Goal: Task Accomplishment & Management: Manage account settings

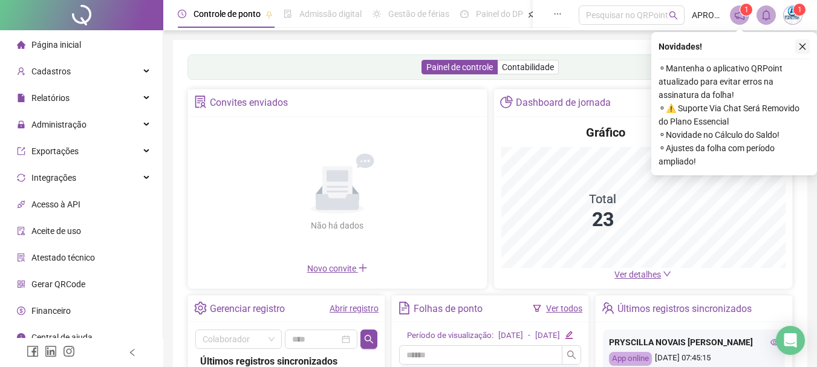
click at [802, 44] on icon "close" at bounding box center [802, 46] width 8 height 8
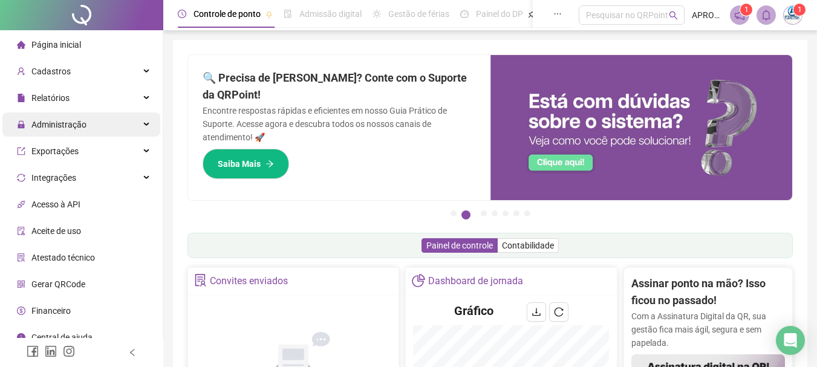
click at [69, 124] on span "Administração" at bounding box center [58, 125] width 55 height 10
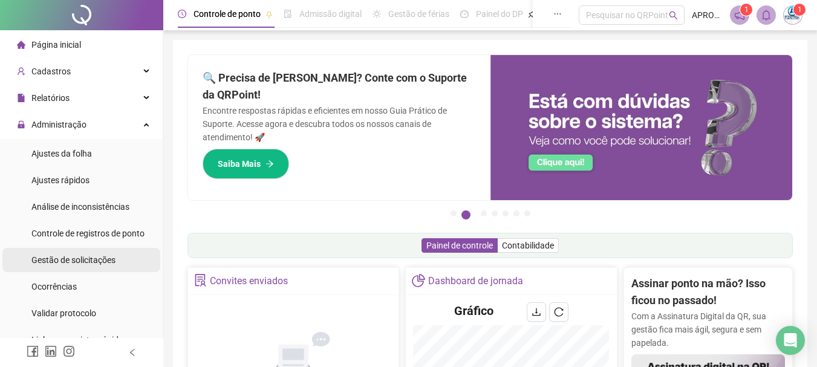
click at [93, 263] on span "Gestão de solicitações" at bounding box center [73, 260] width 84 height 10
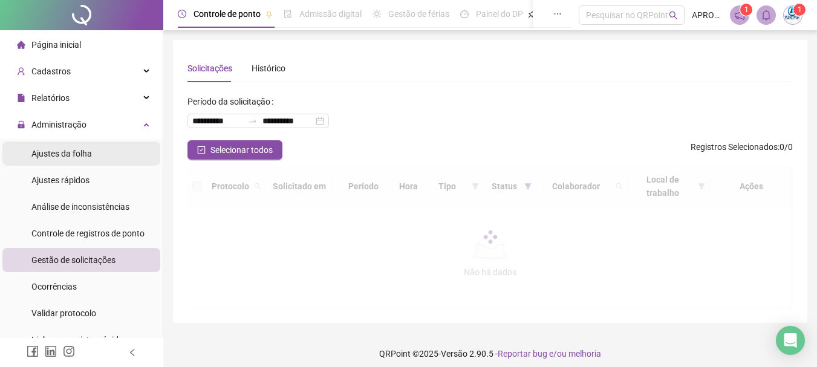
click at [73, 159] on div "Ajustes da folha" at bounding box center [61, 153] width 60 height 24
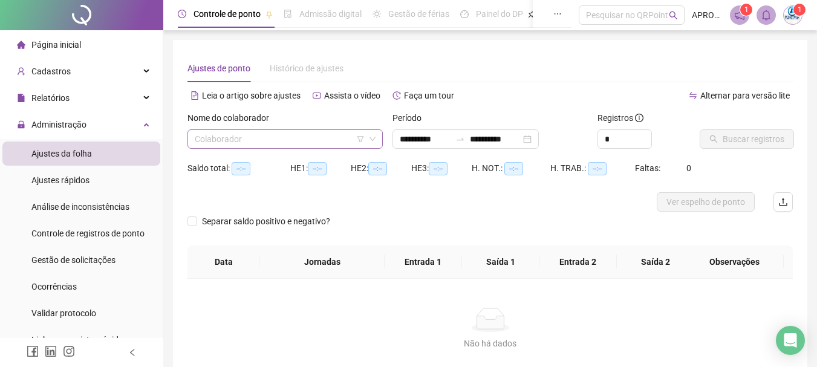
click at [305, 130] on input "search" at bounding box center [280, 139] width 170 height 18
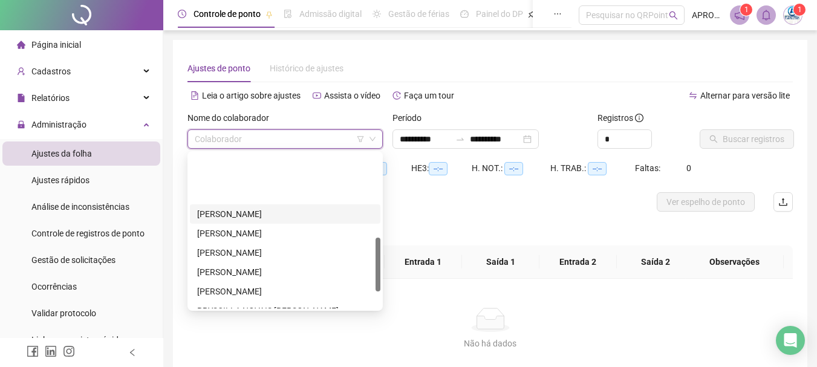
scroll to position [242, 0]
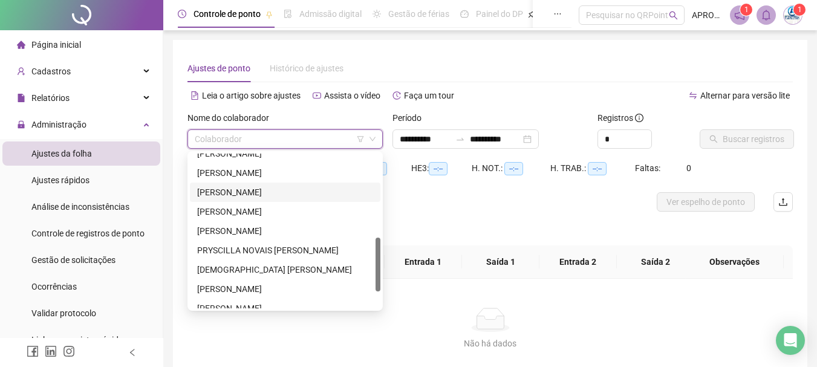
click at [236, 188] on div "[PERSON_NAME]" at bounding box center [285, 192] width 176 height 13
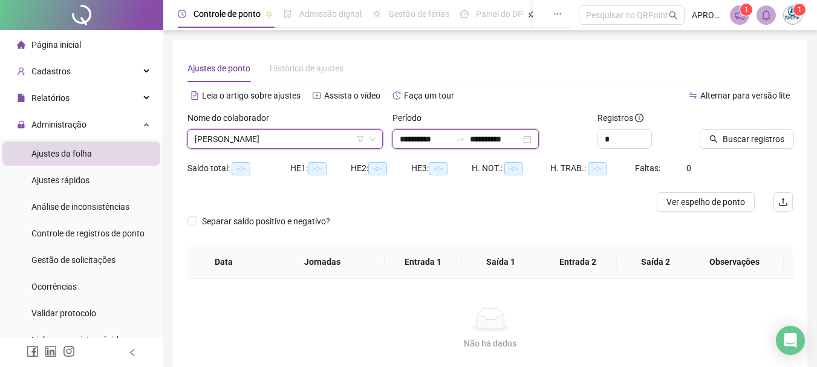
click at [519, 135] on input "**********" at bounding box center [495, 138] width 51 height 13
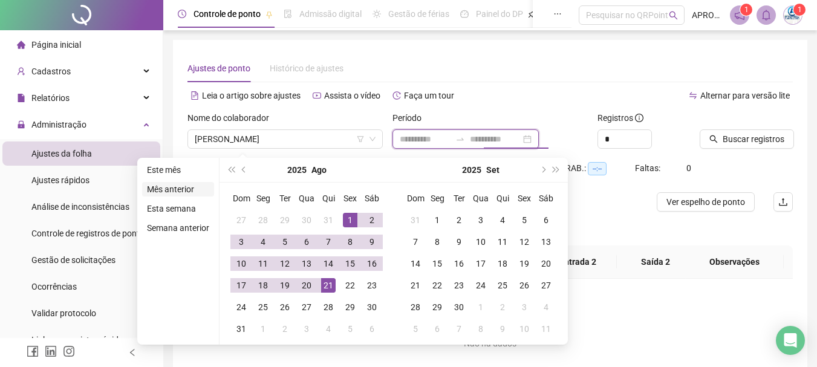
type input "**********"
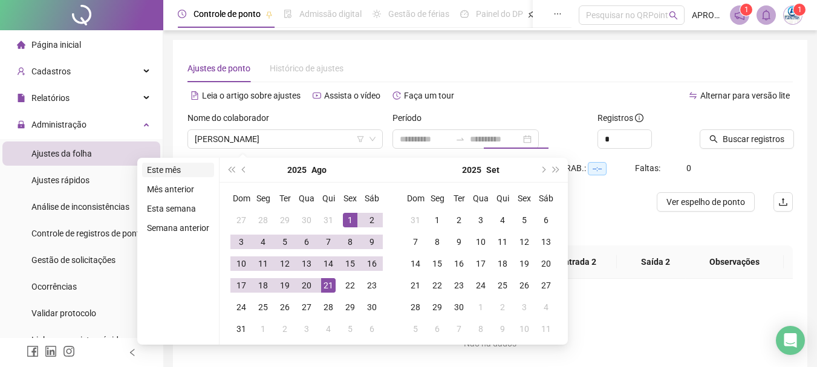
click at [148, 171] on li "Este mês" at bounding box center [178, 170] width 72 height 15
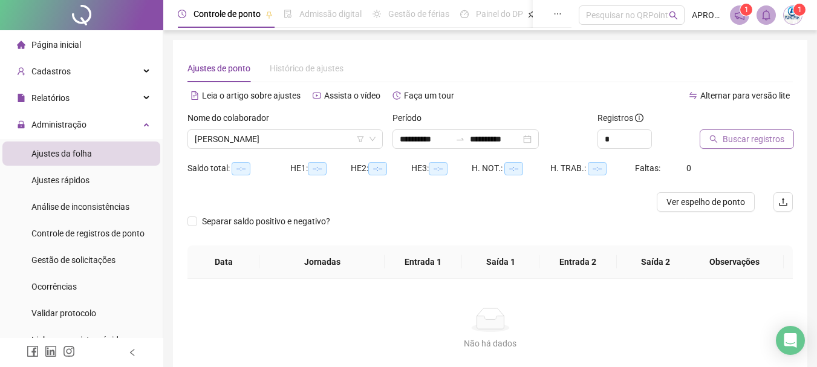
click at [752, 134] on span "Buscar registros" at bounding box center [753, 138] width 62 height 13
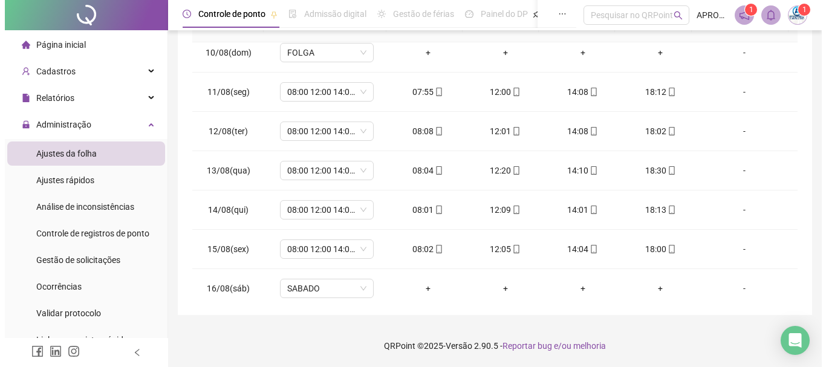
scroll to position [567, 0]
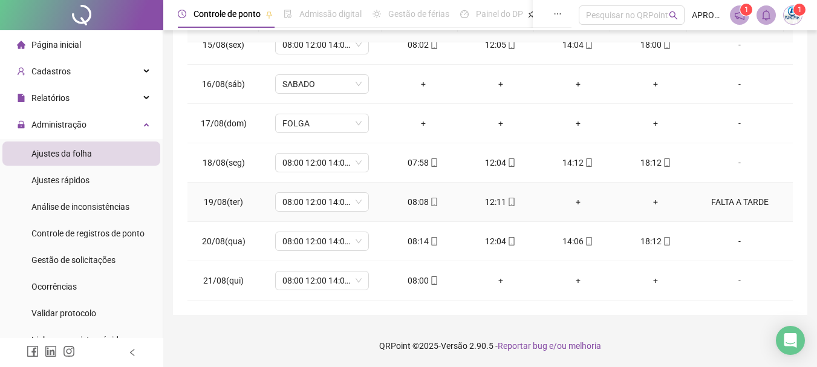
click at [719, 201] on div "FALTA A TARDE" at bounding box center [739, 201] width 71 height 13
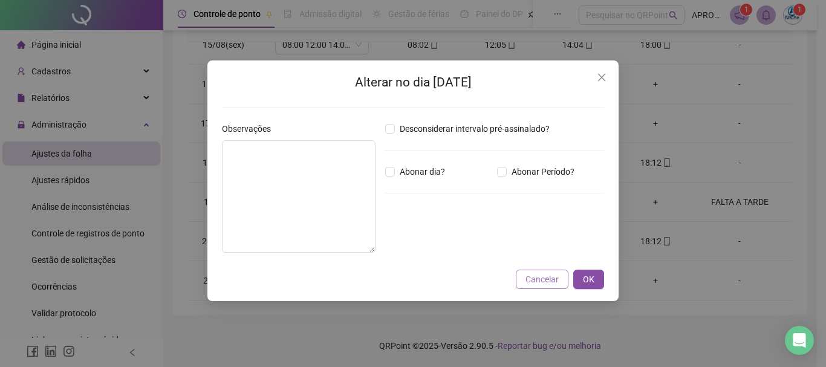
click at [538, 283] on span "Cancelar" at bounding box center [541, 279] width 33 height 13
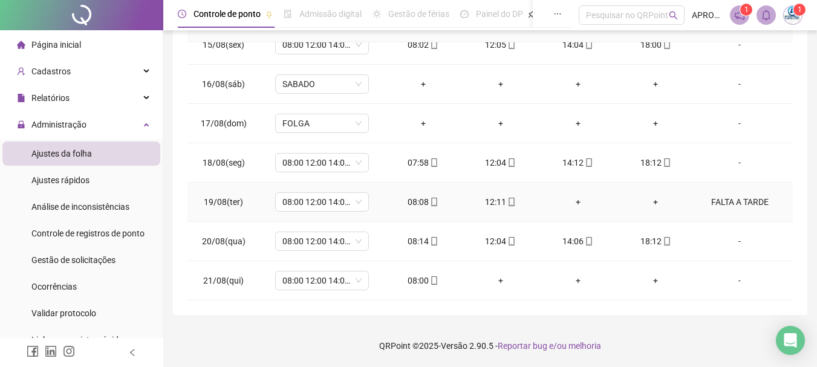
click at [730, 198] on div "FALTA A TARDE" at bounding box center [739, 201] width 71 height 13
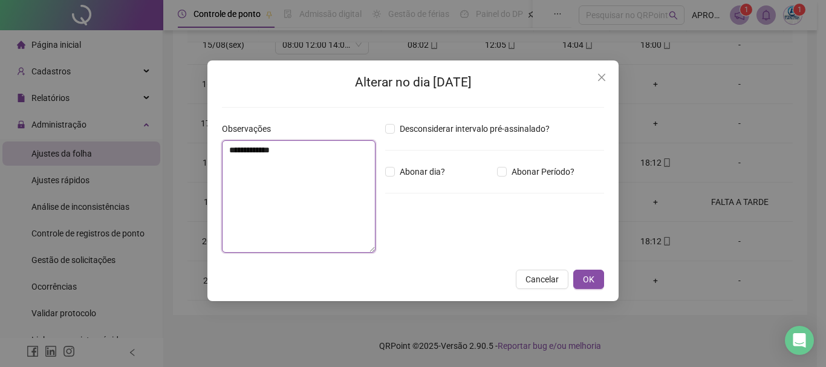
click at [286, 145] on textarea "**********" at bounding box center [299, 196] width 154 height 112
drag, startPoint x: 298, startPoint y: 151, endPoint x: 224, endPoint y: 154, distance: 74.4
click at [224, 154] on textarea "**********" at bounding box center [299, 196] width 154 height 112
type textarea "*"
type textarea "**********"
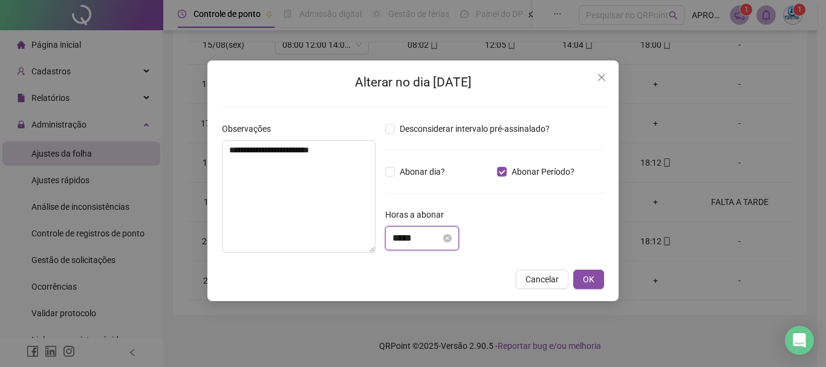
click at [393, 239] on input "*****" at bounding box center [416, 238] width 48 height 15
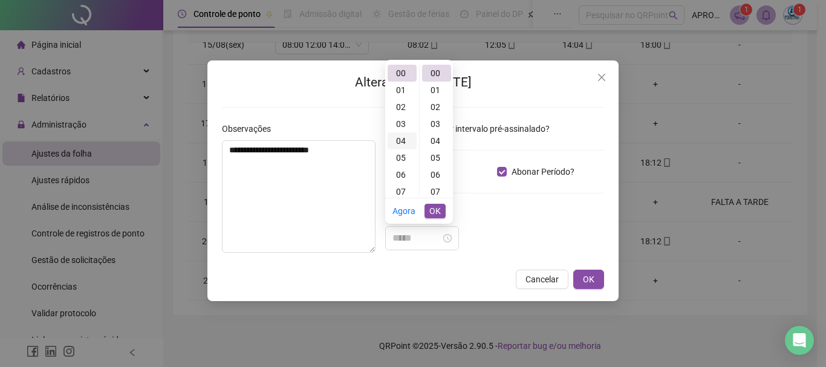
click at [404, 141] on div "04" at bounding box center [401, 140] width 29 height 17
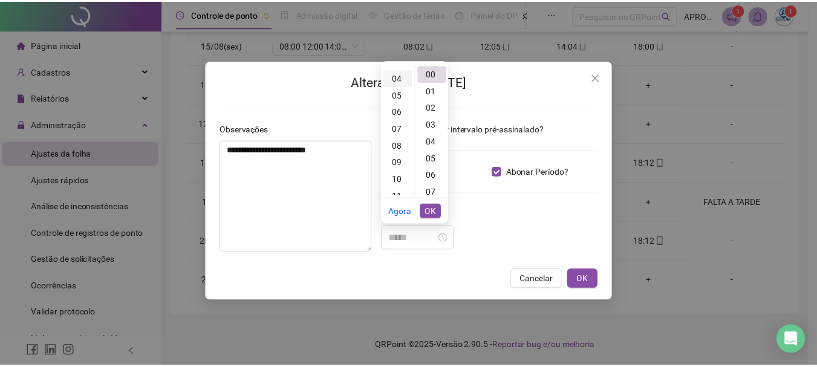
scroll to position [68, 0]
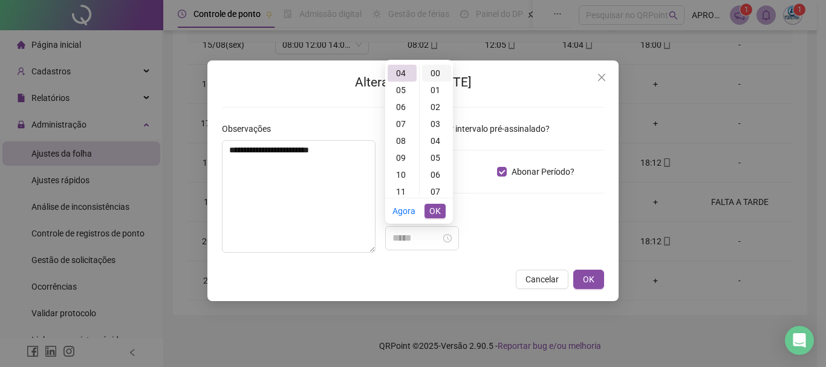
click at [441, 69] on div "00" at bounding box center [436, 73] width 29 height 17
type input "*****"
click at [438, 210] on span "OK" at bounding box center [434, 210] width 11 height 13
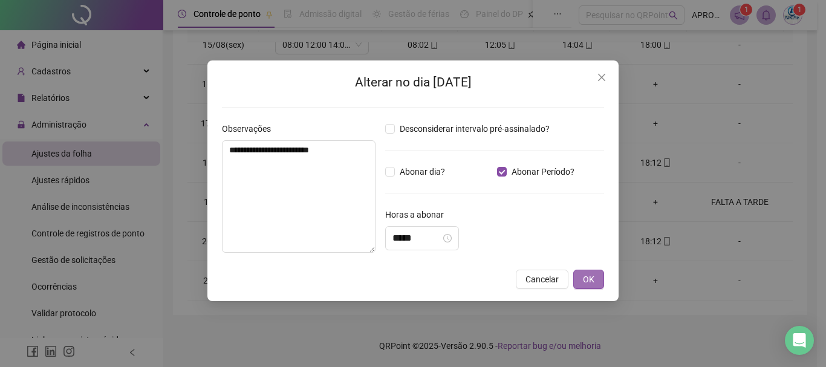
click at [582, 280] on button "OK" at bounding box center [588, 279] width 31 height 19
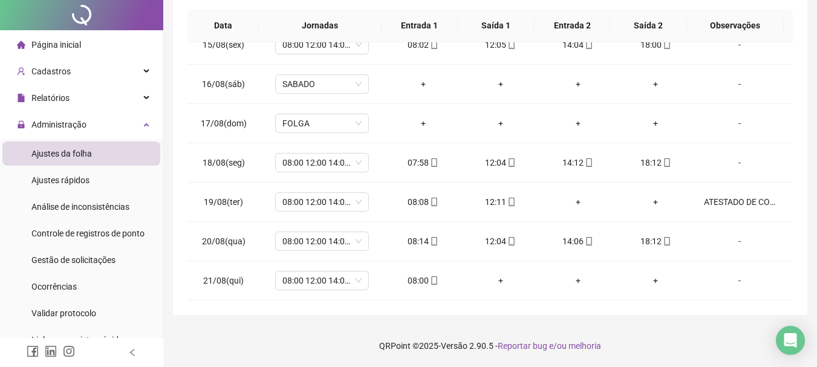
scroll to position [0, 0]
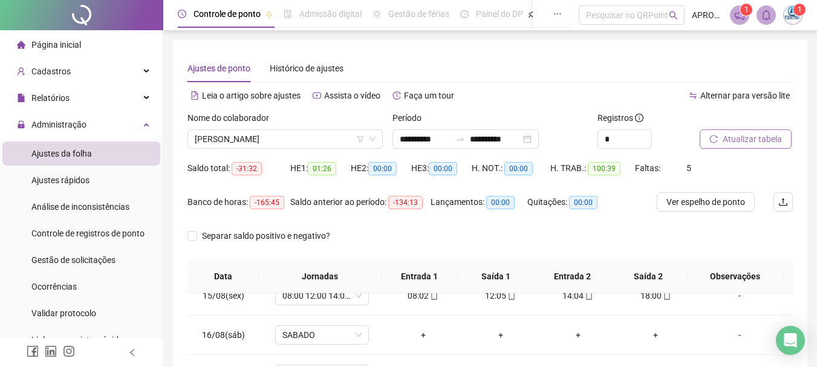
click at [756, 140] on span "Atualizar tabela" at bounding box center [751, 138] width 59 height 13
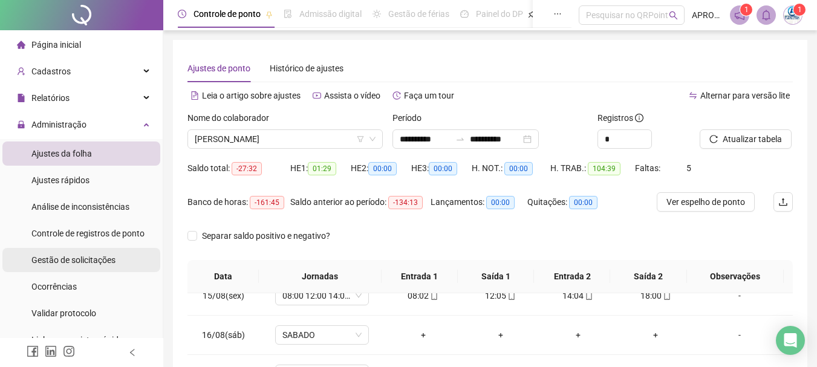
click at [99, 261] on span "Gestão de solicitações" at bounding box center [73, 260] width 84 height 10
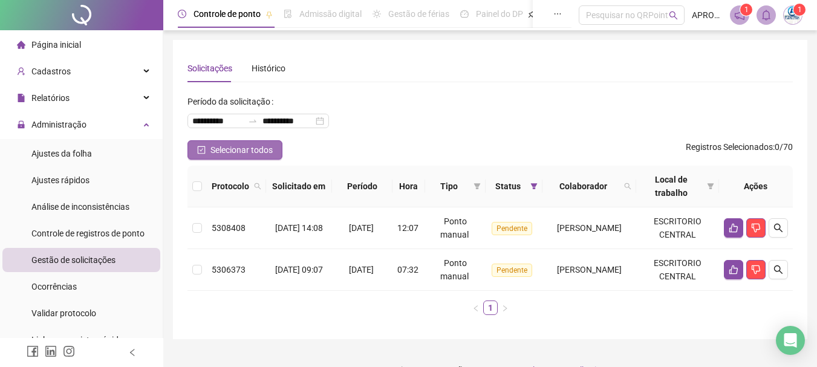
click at [199, 151] on icon "check-square" at bounding box center [201, 150] width 8 height 8
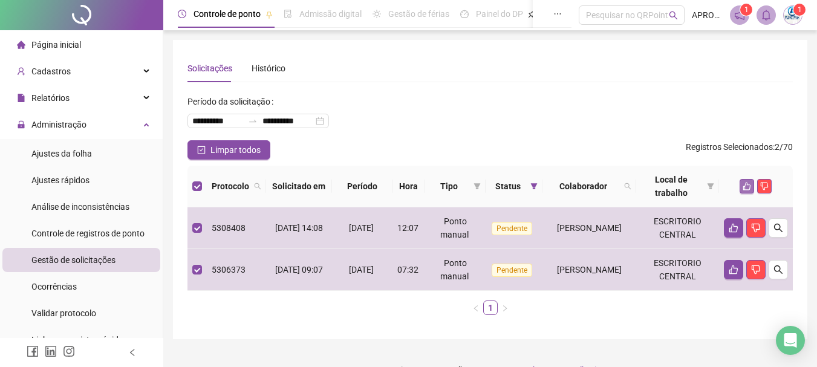
click at [747, 183] on icon "like" at bounding box center [747, 187] width 8 height 8
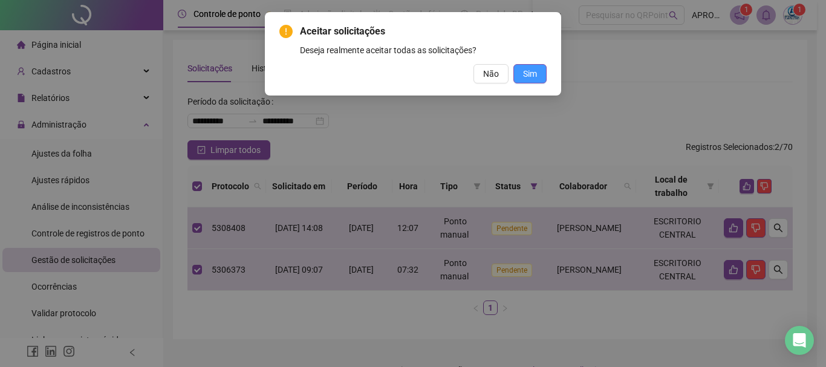
click at [529, 73] on span "Sim" at bounding box center [530, 73] width 14 height 13
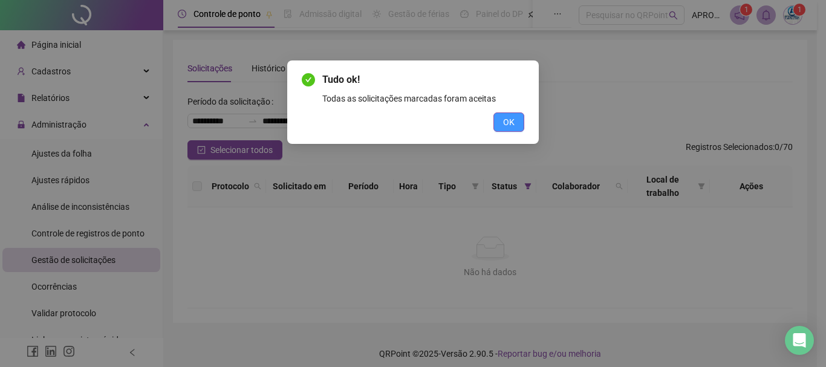
click at [505, 122] on span "OK" at bounding box center [508, 121] width 11 height 13
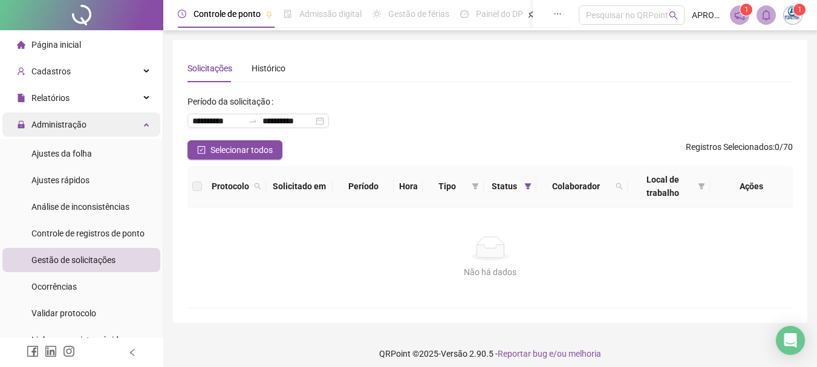
click at [70, 120] on span "Administração" at bounding box center [58, 125] width 55 height 10
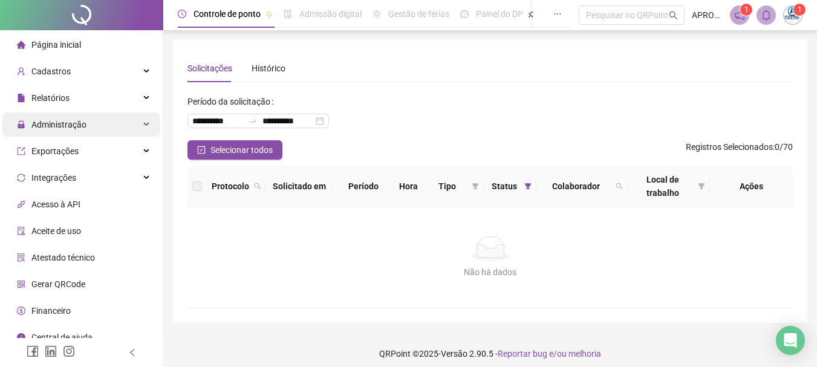
click at [70, 120] on span "Administração" at bounding box center [58, 125] width 55 height 10
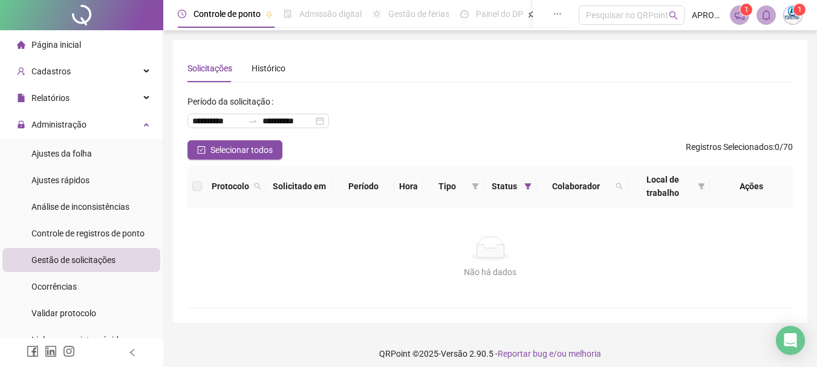
click at [85, 252] on div "Gestão de solicitações" at bounding box center [73, 260] width 84 height 24
click at [78, 125] on span "Administração" at bounding box center [58, 125] width 55 height 10
